Goal: Information Seeking & Learning: Learn about a topic

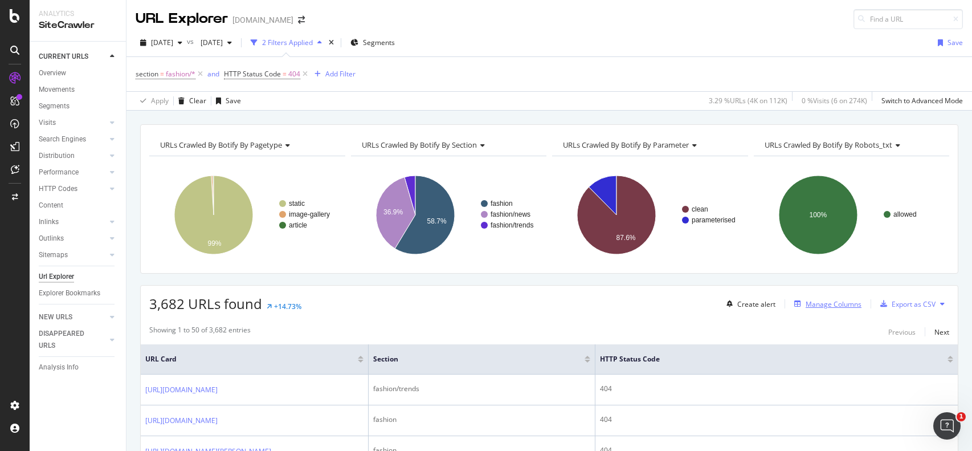
click at [837, 304] on div "Manage Columns" at bounding box center [834, 304] width 56 height 10
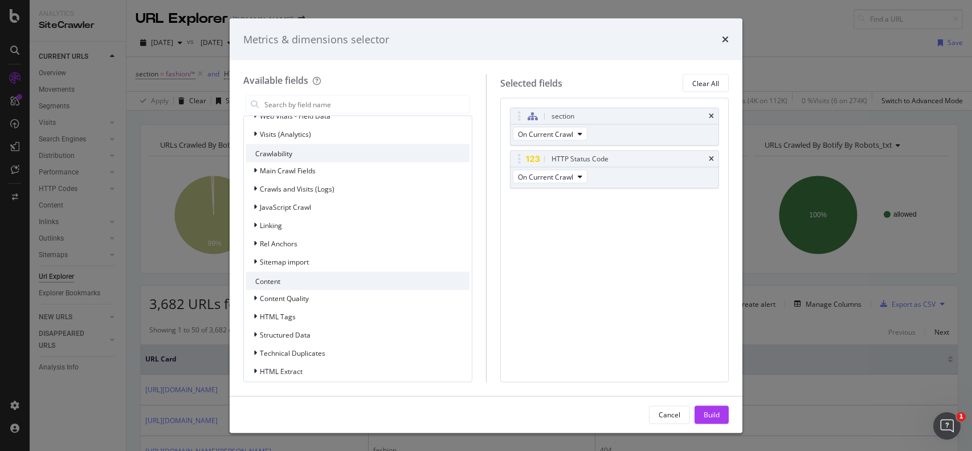
scroll to position [134, 0]
click at [351, 214] on div "Linking" at bounding box center [357, 222] width 223 height 16
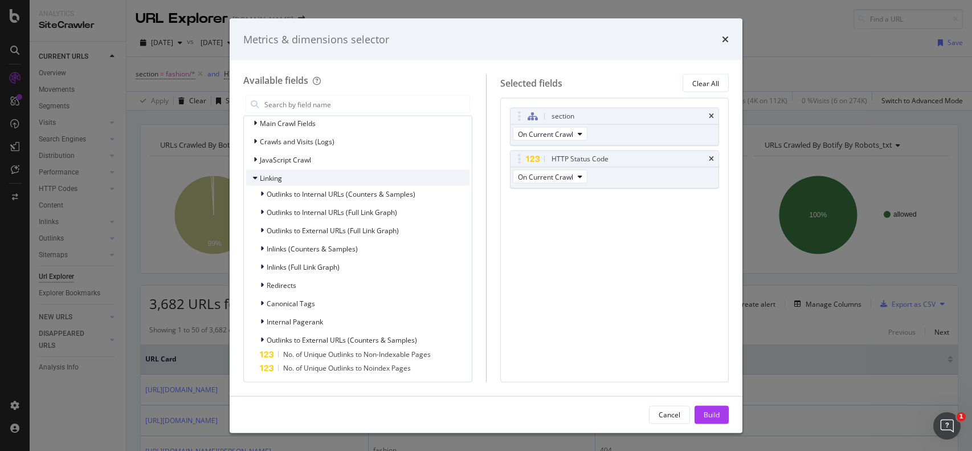
scroll to position [178, 0]
click at [351, 243] on span "Inlinks (Counters & Samples)" at bounding box center [312, 248] width 91 height 10
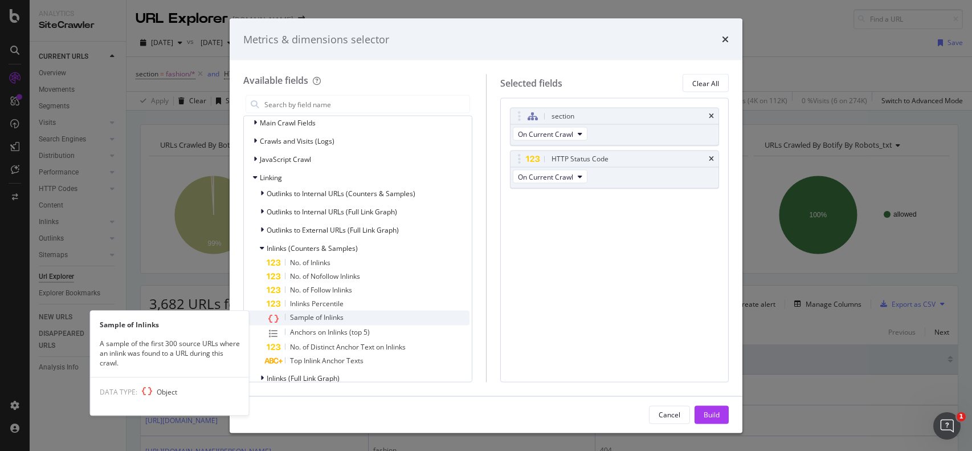
click at [349, 315] on div "Sample of Inlinks" at bounding box center [368, 318] width 203 height 15
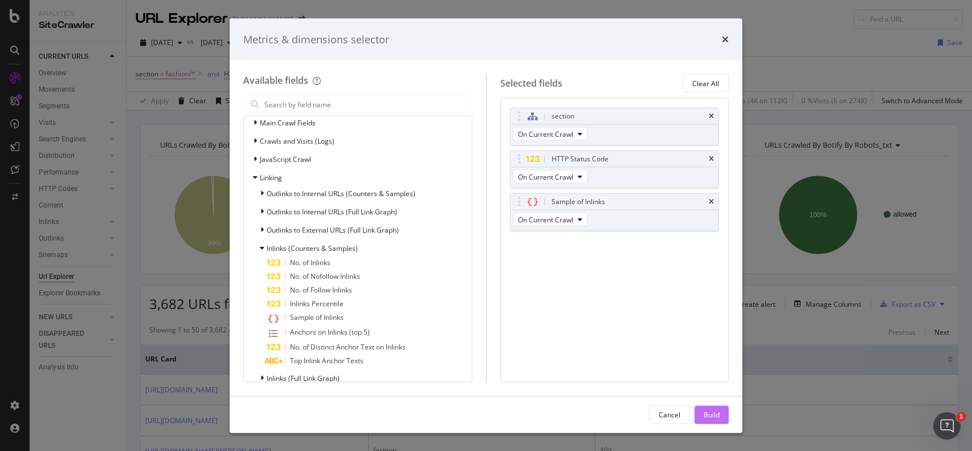
click at [704, 412] on div "Build" at bounding box center [712, 414] width 16 height 10
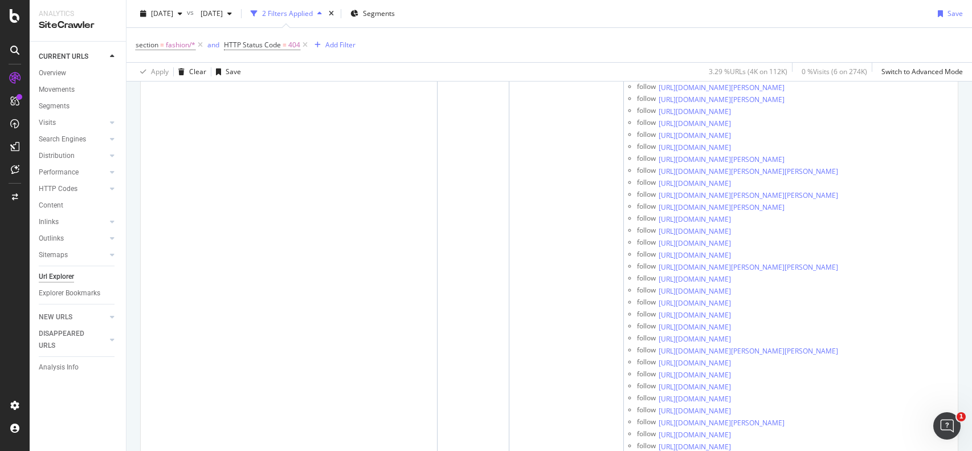
scroll to position [1580, 0]
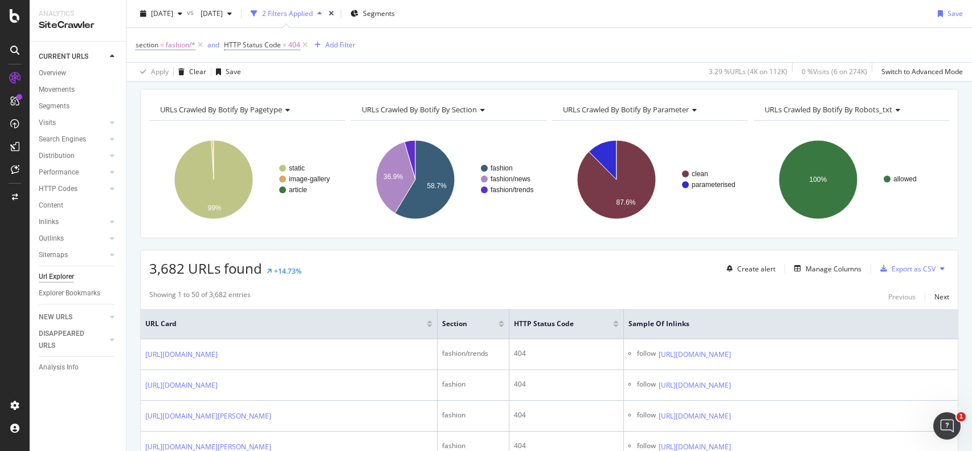
scroll to position [38, 0]
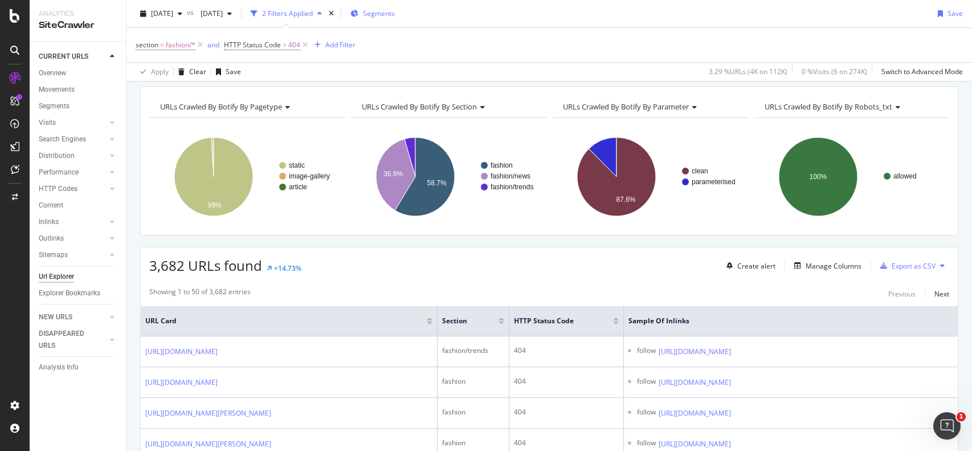
click at [395, 17] on div "Segments" at bounding box center [373, 14] width 44 height 10
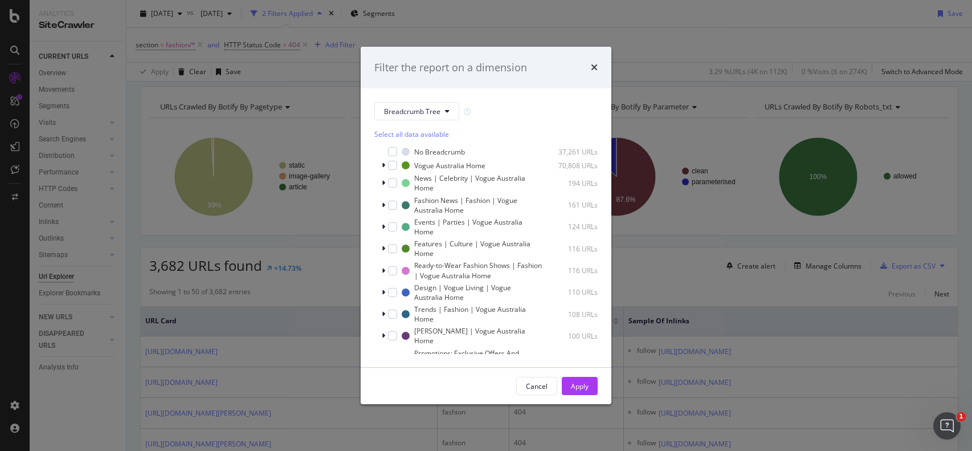
click at [623, 78] on div "Filter the report on a dimension Breadcrumb Tree Select all data available No B…" at bounding box center [486, 225] width 972 height 451
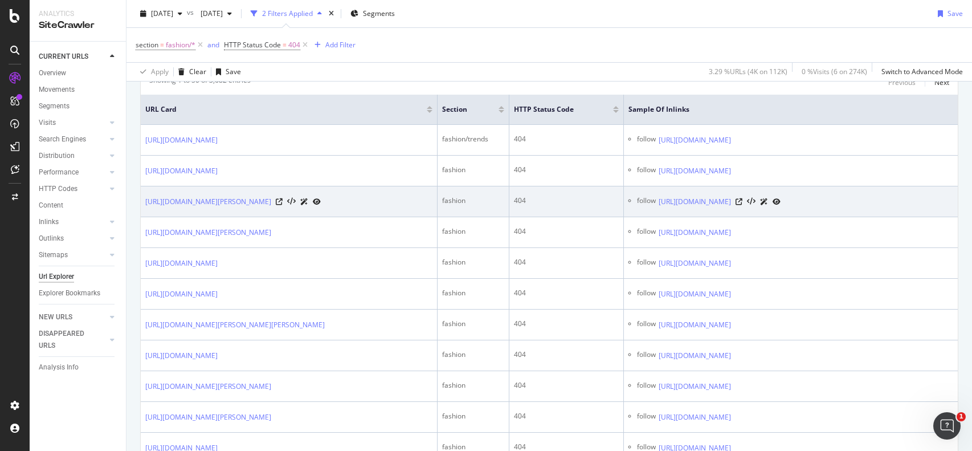
scroll to position [369, 0]
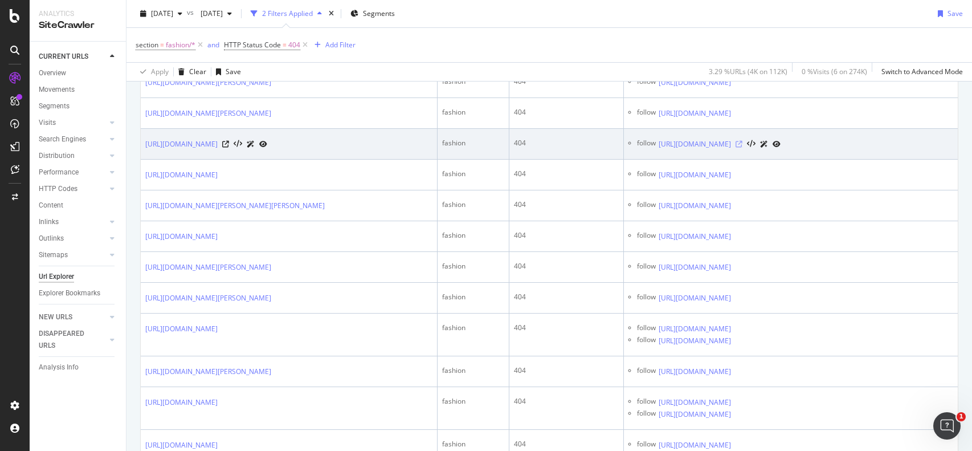
click at [743, 148] on icon at bounding box center [739, 144] width 7 height 7
